Goal: Answer question/provide support

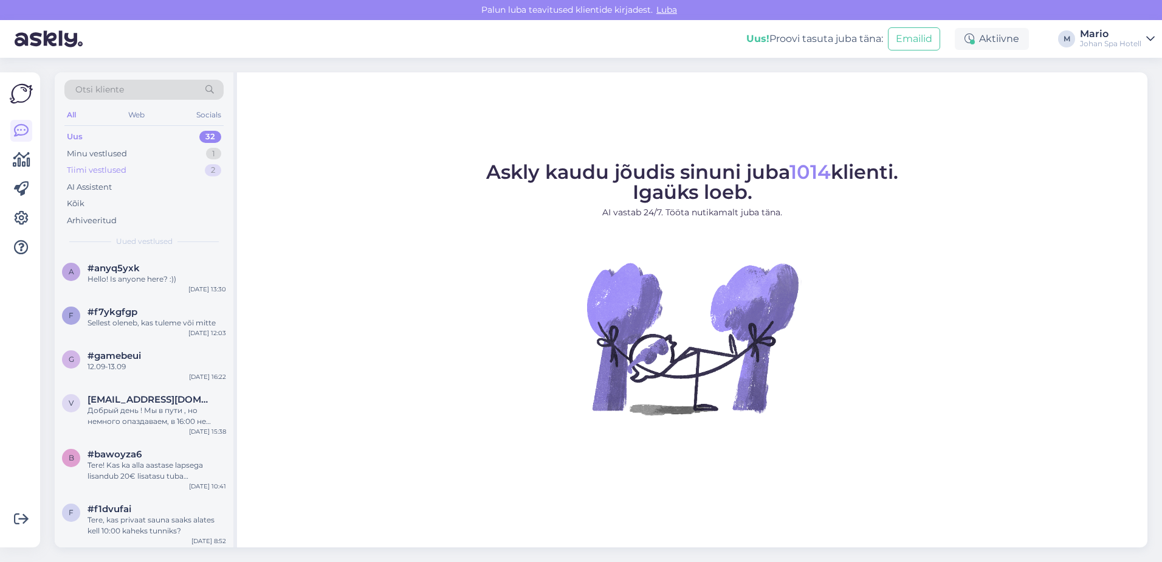
click at [114, 165] on div "Tiimi vestlused" at bounding box center [97, 170] width 60 height 12
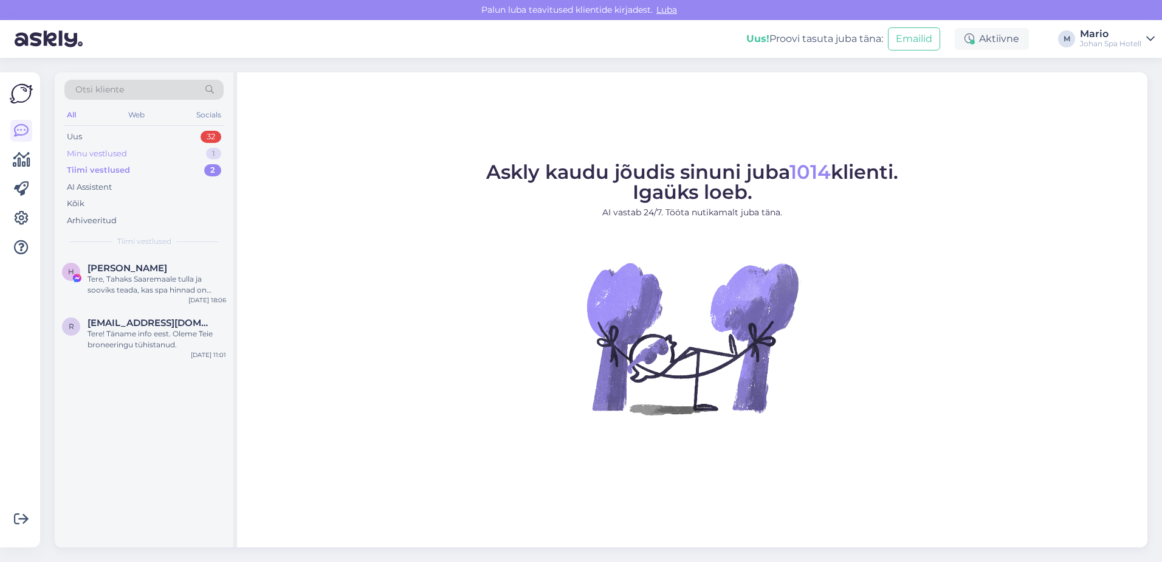
click at [113, 151] on div "Minu vestlused" at bounding box center [97, 154] width 60 height 12
click at [152, 265] on span "[EMAIL_ADDRESS][DOMAIN_NAME]" at bounding box center [151, 268] width 126 height 11
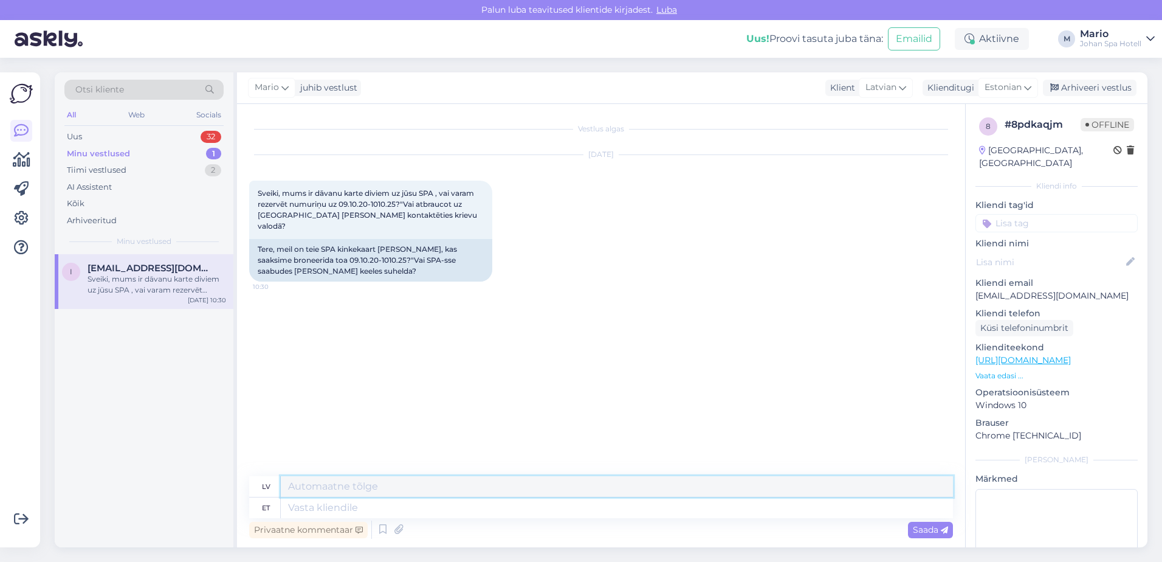
click at [332, 479] on textarea at bounding box center [617, 486] width 672 height 21
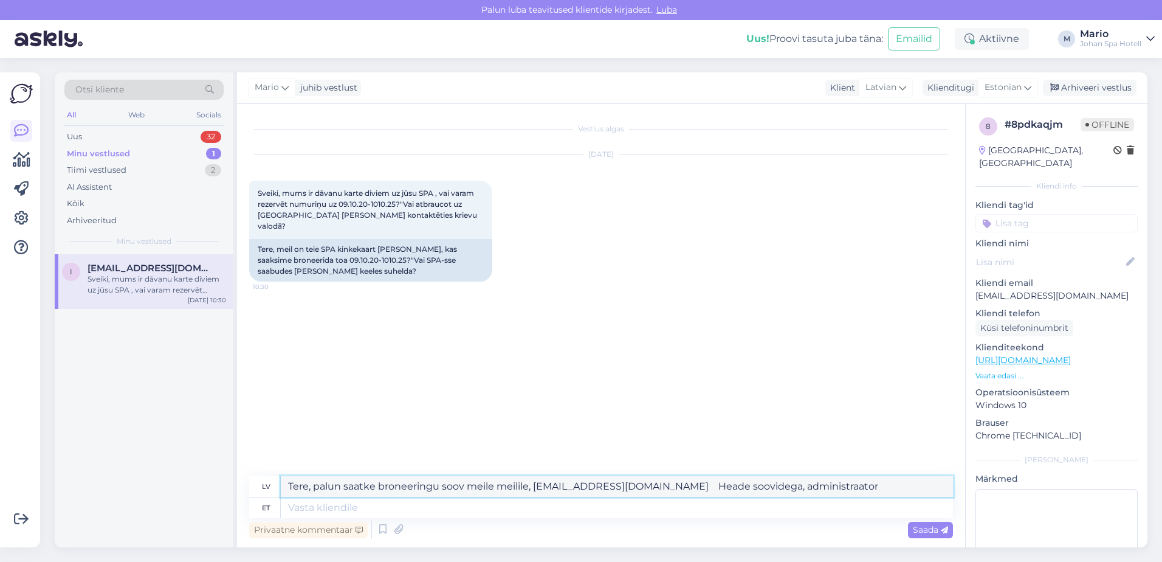
drag, startPoint x: 288, startPoint y: 487, endPoint x: 426, endPoint y: 489, distance: 138.0
click at [426, 489] on textarea "Tere, palun saatke broneeringu soov meile meilile, [EMAIL_ADDRESS][DOMAIN_NAME]…" at bounding box center [617, 486] width 672 height 21
type textarea "Tere, palun saatke broneeringu soov meile meilile, [EMAIL_ADDRESS][DOMAIN_NAME]…"
click at [444, 424] on div "Vestlus algas [DATE] Sveiki, mums ir dāvanu karte diviem uz jūsu SPA , vai vara…" at bounding box center [606, 290] width 715 height 349
click at [924, 529] on span "Saada" at bounding box center [930, 529] width 35 height 11
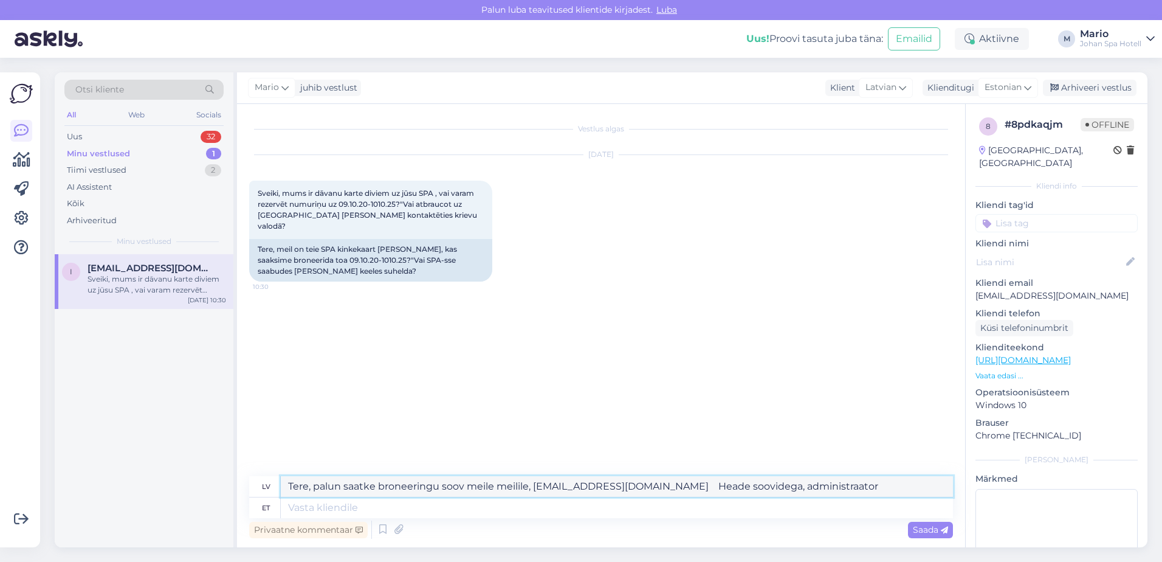
drag, startPoint x: 288, startPoint y: 486, endPoint x: 426, endPoint y: 488, distance: 138.6
click at [426, 488] on textarea "Tere, palun saatke broneeringu soov meile meilile, [EMAIL_ADDRESS][DOMAIN_NAME]…" at bounding box center [617, 486] width 672 height 21
click at [446, 416] on div "Vestlus algas [DATE] Sveiki, mums ir dāvanu karte diviem uz jūsu SPA , vai vara…" at bounding box center [606, 290] width 715 height 349
drag, startPoint x: 288, startPoint y: 487, endPoint x: 351, endPoint y: 478, distance: 63.9
click at [351, 490] on textarea "Tere, palun saatke broneeringu soov meile meilile, [EMAIL_ADDRESS][DOMAIN_NAME]…" at bounding box center [617, 486] width 672 height 21
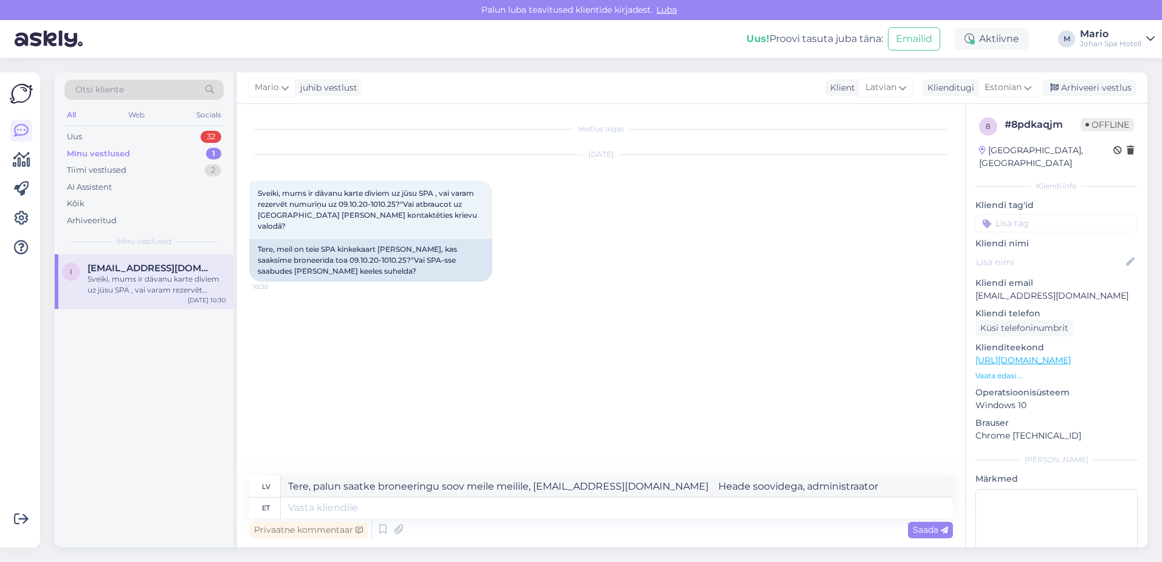
click at [365, 435] on div "Vestlus algas [DATE] Sveiki, mums ir dāvanu karte diviem uz jūsu SPA , vai vara…" at bounding box center [606, 290] width 715 height 349
drag, startPoint x: 288, startPoint y: 484, endPoint x: 407, endPoint y: 441, distance: 127.3
click at [386, 486] on textarea "Tere, palun saatke broneeringu soov meile meilile, [EMAIL_ADDRESS][DOMAIN_NAME]…" at bounding box center [617, 486] width 672 height 21
click at [414, 426] on div "Vestlus algas [DATE] Sveiki, mums ir dāvanu karte diviem uz jūsu SPA , vai vara…" at bounding box center [606, 290] width 715 height 349
drag, startPoint x: 286, startPoint y: 485, endPoint x: 406, endPoint y: 474, distance: 120.9
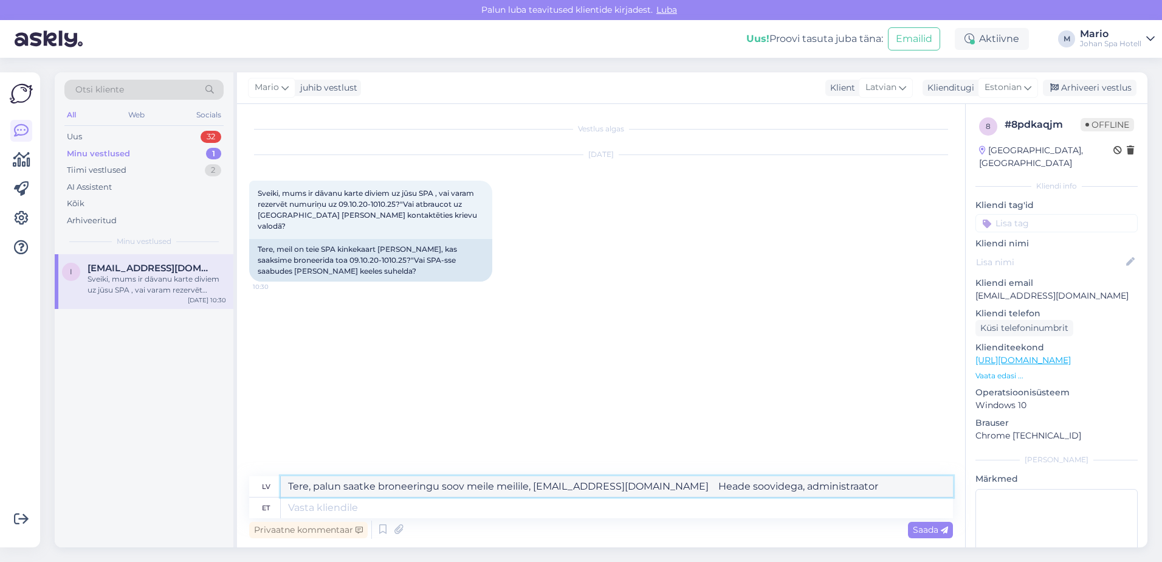
click at [407, 491] on textarea "Tere, palun saatke broneeringu soov meile meilile, [EMAIL_ADDRESS][DOMAIN_NAME]…" at bounding box center [617, 486] width 672 height 21
click at [402, 423] on div "Vestlus algas [DATE] Sveiki, mums ir dāvanu karte diviem uz jūsu SPA , vai vara…" at bounding box center [606, 290] width 715 height 349
drag, startPoint x: 286, startPoint y: 486, endPoint x: 775, endPoint y: 489, distance: 488.8
click at [775, 489] on textarea "Tere, palun saatke broneeringu soov meile meilile, [EMAIL_ADDRESS][DOMAIN_NAME]…" at bounding box center [617, 486] width 672 height 21
click at [291, 506] on textarea at bounding box center [617, 507] width 672 height 21
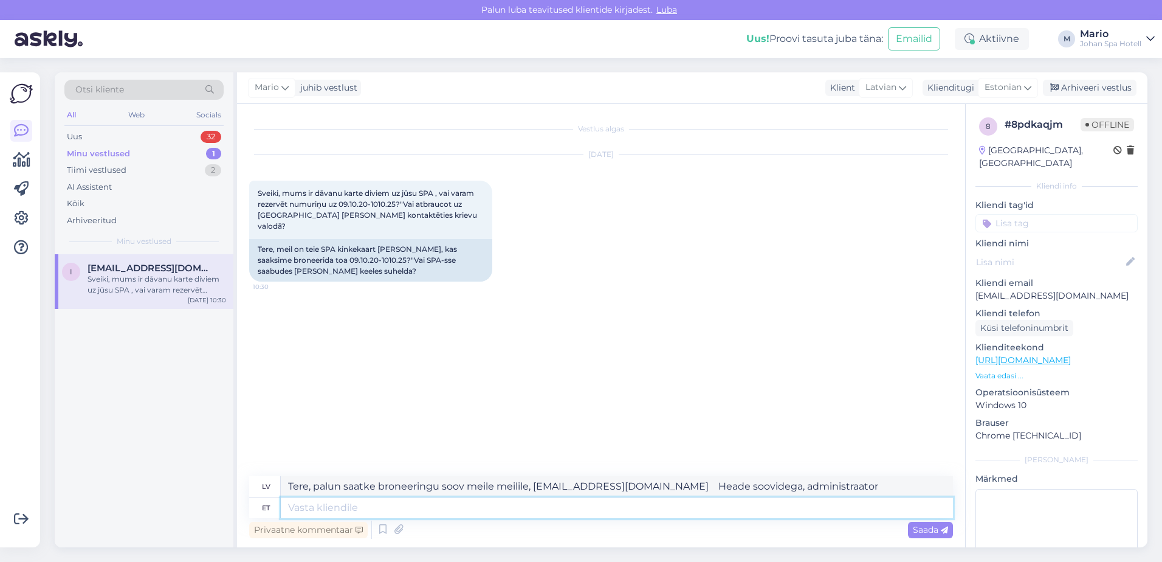
paste textarea "Tere, palun saatke broneeringu soov meile meilile, [EMAIL_ADDRESS][DOMAIN_NAME]…"
type textarea "Tere, palun saatke broneeringu soov meile meilile, [EMAIL_ADDRESS][DOMAIN_NAME]…"
type textarea "Sveiki! [PERSON_NAME], sūtiet mums savu rezervācijas pieprasījumu uz e-pastu [E…"
type textarea "Tere, palun saatke broneeringu soov meile meilile, [EMAIL_ADDRESS][DOMAIN_NAME]…"
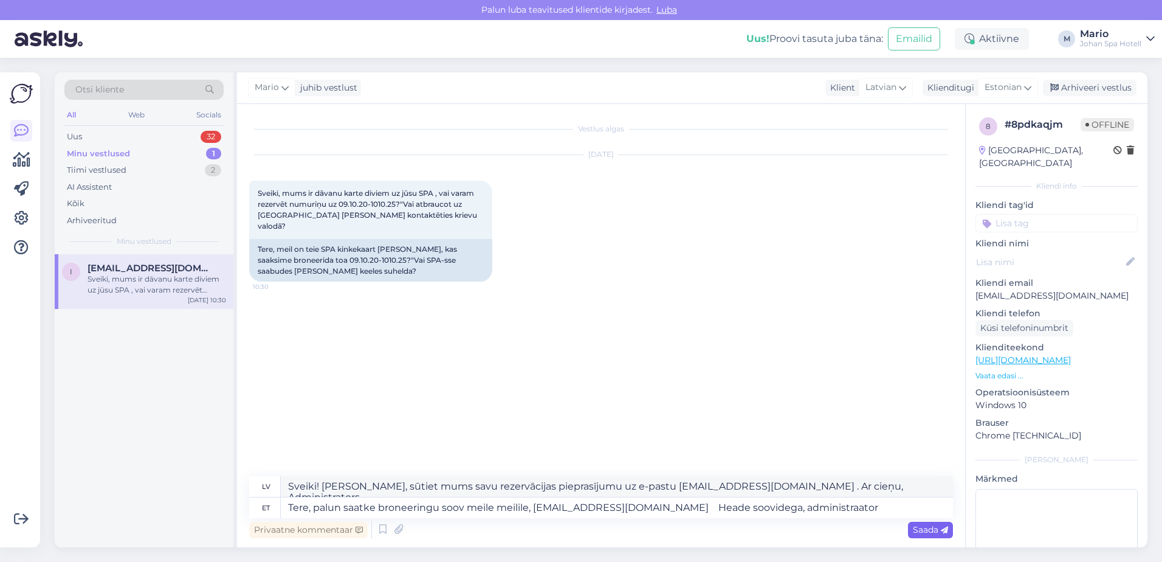
click at [917, 528] on span "Saada" at bounding box center [930, 529] width 35 height 11
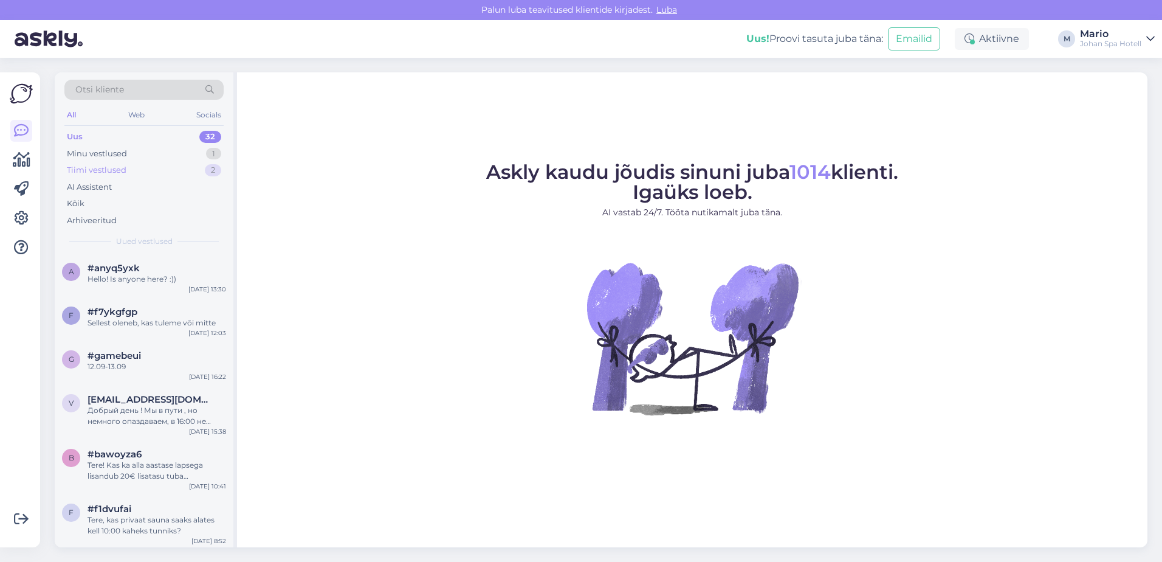
click at [126, 171] on div "Tiimi vestlused 2" at bounding box center [143, 170] width 159 height 17
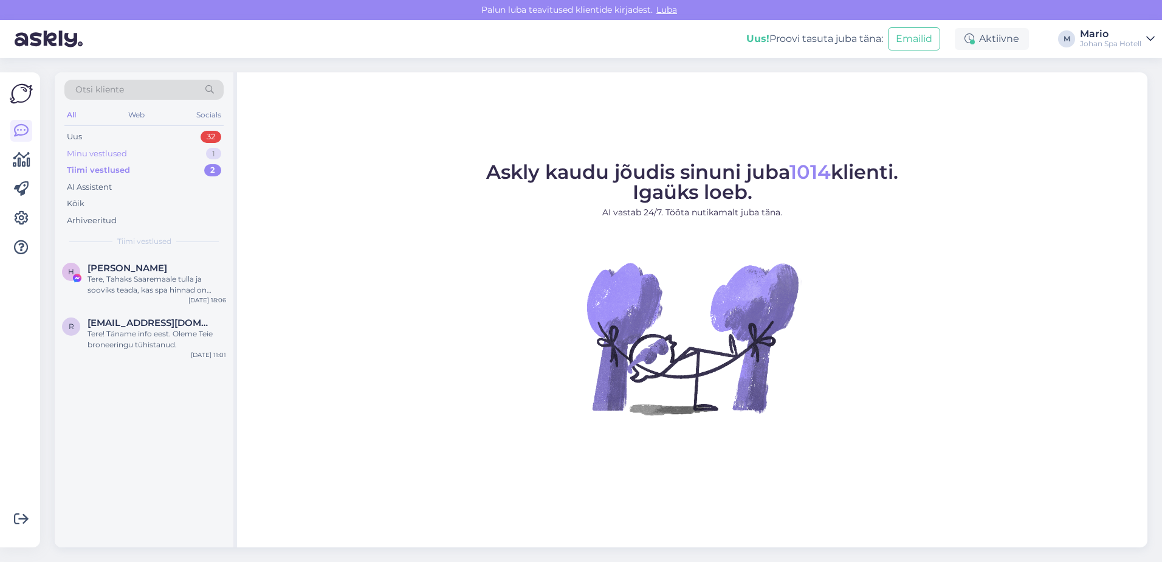
click at [124, 148] on div "Minu vestlused" at bounding box center [97, 154] width 60 height 12
click at [148, 279] on div "Tere, palun saatke broneeringu soov meile meilile, [EMAIL_ADDRESS][DOMAIN_NAME]…" at bounding box center [157, 285] width 139 height 22
